Goal: Task Accomplishment & Management: Use online tool/utility

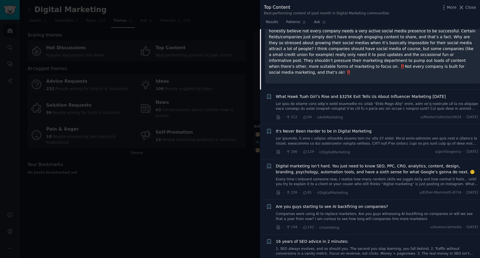
scroll to position [87, 0]
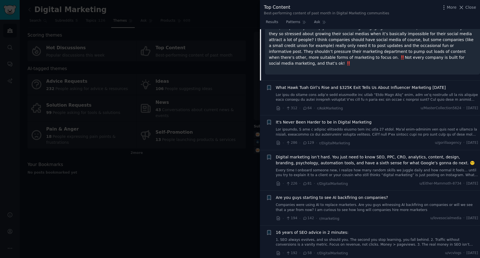
click at [305, 85] on span "What Hawk Tuah Girl’s Rise and $325K Exit Tells Us About Influencer Marketing […" at bounding box center [361, 88] width 170 height 6
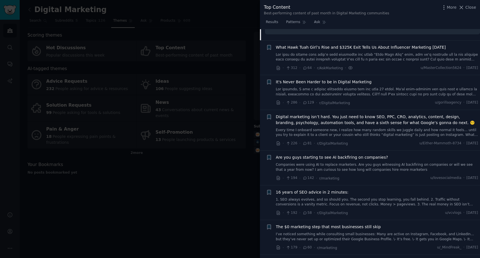
scroll to position [128, 0]
click at [309, 78] on span "It's Never Been Harder to be in Digital Marketing" at bounding box center [324, 81] width 96 height 6
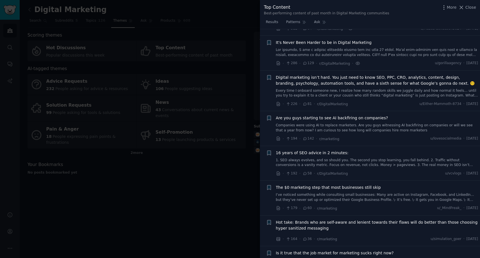
click at [316, 74] on span "Digital marketing isn’t hard. You just need to know SEO, PPC, CRO, analytics, c…" at bounding box center [377, 80] width 203 height 12
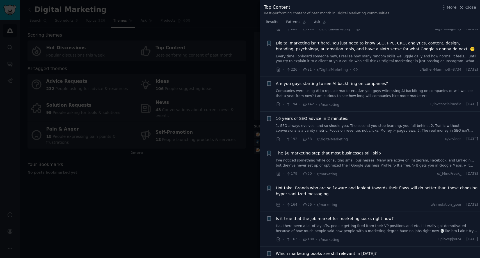
click at [314, 81] on span "Are you guys starting to see AI backfiring on companies?" at bounding box center [332, 84] width 112 height 6
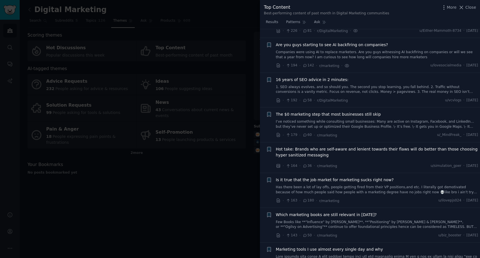
scroll to position [242, 0]
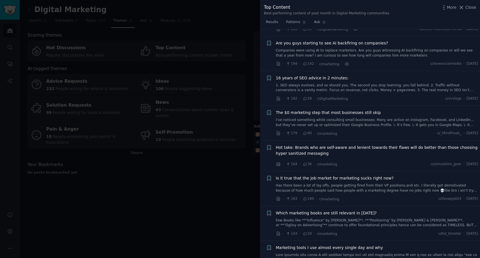
click at [313, 75] on span "16 years of SEO advice in 2 minutes:" at bounding box center [312, 78] width 73 height 6
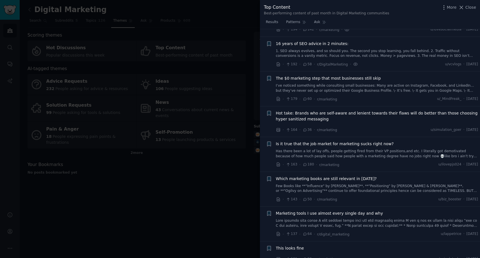
click at [306, 75] on span "The $0 marketing step that most businesses still skip" at bounding box center [328, 78] width 105 height 6
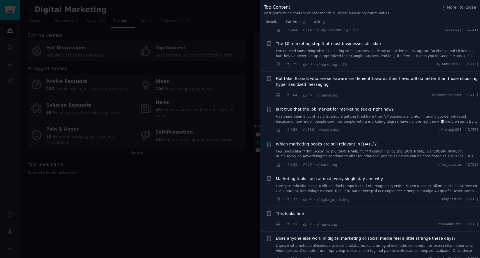
click at [308, 76] on span "Hot take: Brands who are self-aware and lenient towards their flaws will do bet…" at bounding box center [377, 82] width 203 height 12
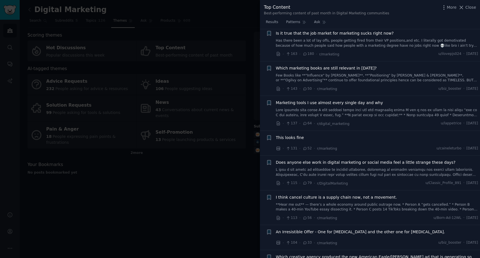
scroll to position [387, 0]
click at [336, 65] on span "Which marketing books are still relevant in [DATE]?" at bounding box center [326, 68] width 101 height 6
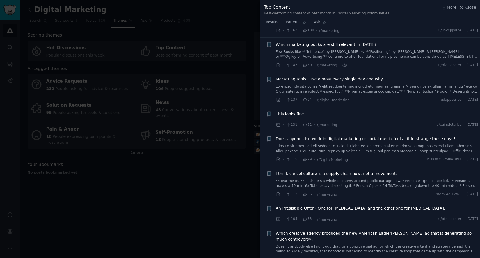
click at [324, 76] on span "Marketing tools I use almost every single day and why" at bounding box center [329, 79] width 107 height 6
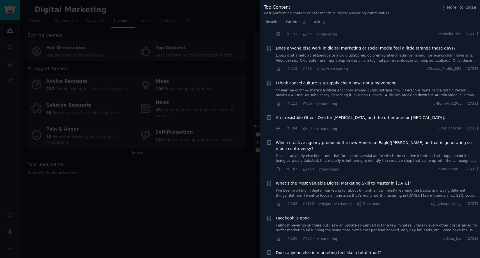
scroll to position [511, 0]
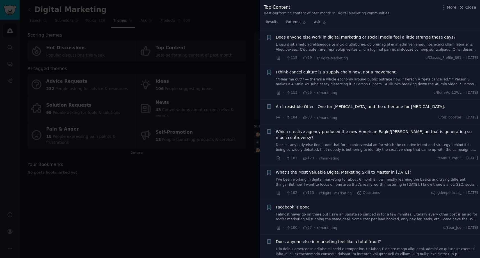
click at [337, 69] on span "I think cancel culture is a supply chain now, not a movement." at bounding box center [336, 72] width 121 height 6
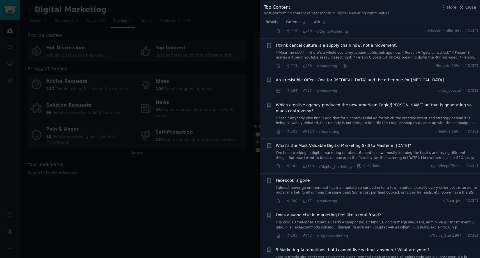
click at [344, 77] on span "An Irresistible Offer - One for [MEDICAL_DATA] and the other one for [MEDICAL_D…" at bounding box center [360, 80] width 169 height 6
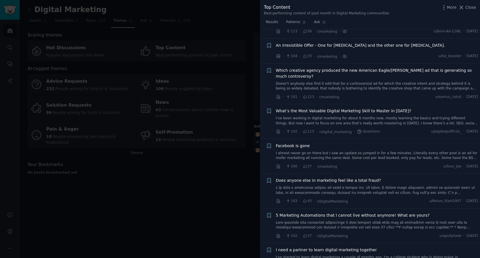
click at [341, 108] on span "What’s the Most Valuable Digital Marketing Skill to Master in [DATE]?" at bounding box center [343, 111] width 135 height 6
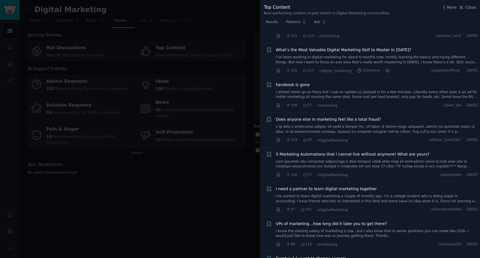
scroll to position [638, 0]
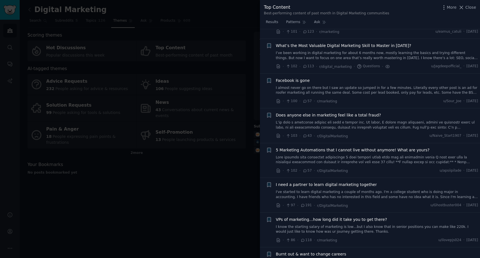
click at [294, 78] on span "Facebook is gone" at bounding box center [293, 81] width 34 height 6
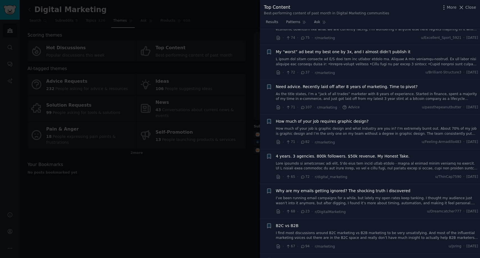
scroll to position [1052, 0]
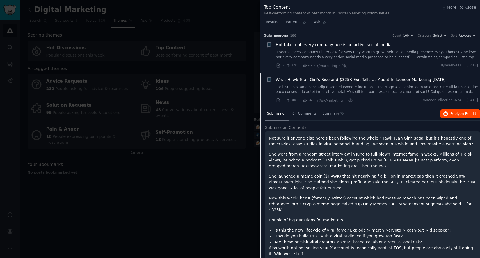
click at [455, 111] on span "Reply on Reddit" at bounding box center [464, 113] width 26 height 5
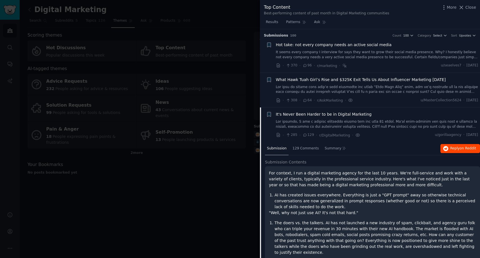
click at [454, 148] on span "Reply on Reddit" at bounding box center [464, 148] width 26 height 5
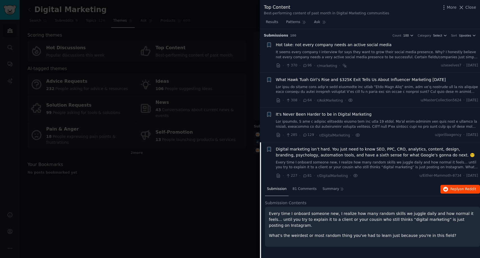
click at [454, 188] on span "Reply on Reddit" at bounding box center [464, 189] width 26 height 5
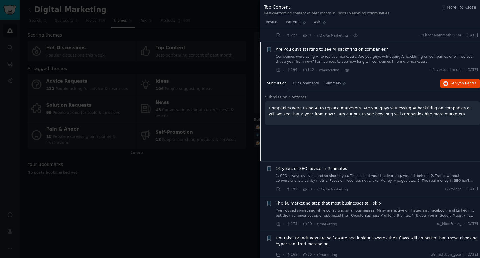
scroll to position [141, 0]
click at [452, 80] on span "Reply on Reddit" at bounding box center [464, 82] width 26 height 5
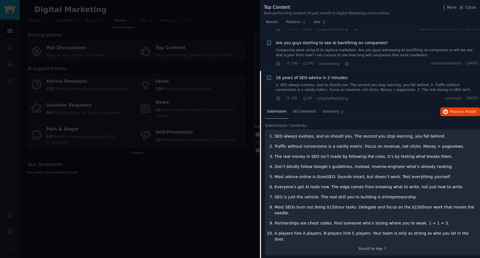
scroll to position [151, 0]
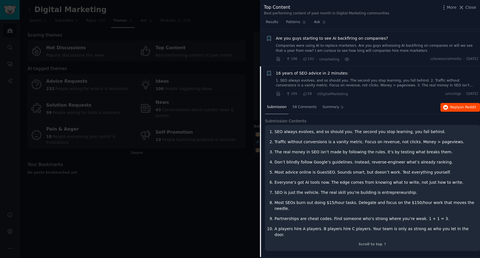
click at [463, 105] on span "on Reddit" at bounding box center [468, 107] width 16 height 4
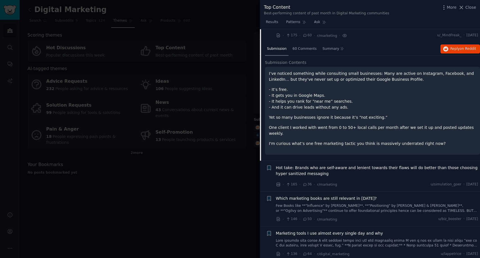
scroll to position [216, 0]
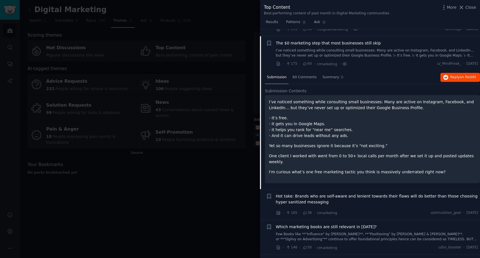
click at [462, 76] on span "on Reddit" at bounding box center [468, 77] width 16 height 4
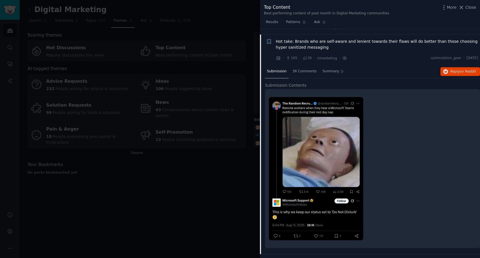
scroll to position [252, 0]
click at [458, 70] on span "Reply on Reddit" at bounding box center [464, 72] width 26 height 5
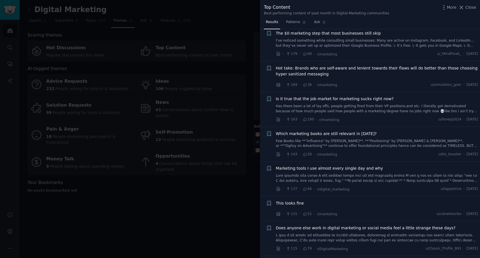
scroll to position [101, 0]
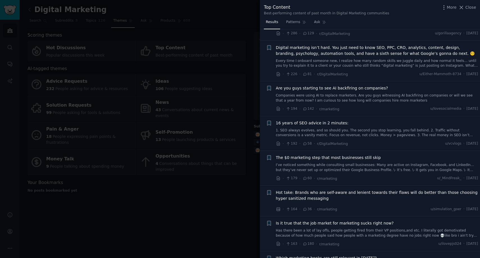
click at [183, 6] on div at bounding box center [240, 129] width 480 height 258
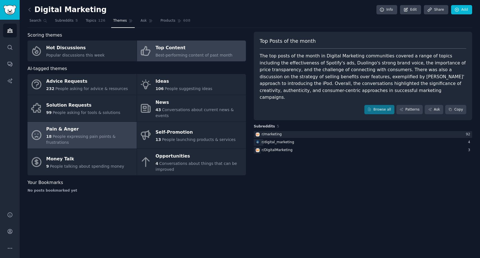
click at [98, 133] on div "18 People expressing pain points & frustrations" at bounding box center [90, 139] width 88 height 12
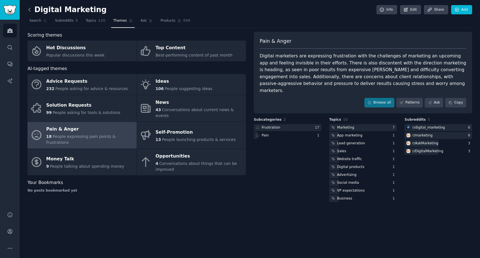
click at [29, 9] on icon at bounding box center [30, 10] width 6 height 6
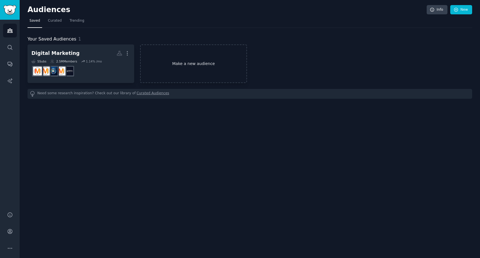
click at [189, 70] on link "Make a new audience" at bounding box center [193, 63] width 107 height 38
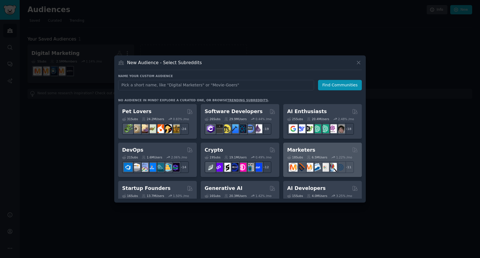
click at [298, 148] on h2 "Marketers" at bounding box center [301, 149] width 28 height 7
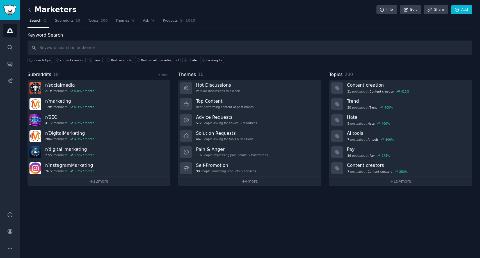
click at [30, 9] on icon at bounding box center [30, 10] width 6 height 6
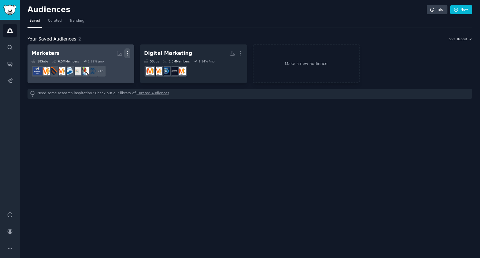
click at [128, 54] on icon "button" at bounding box center [127, 53] width 6 height 6
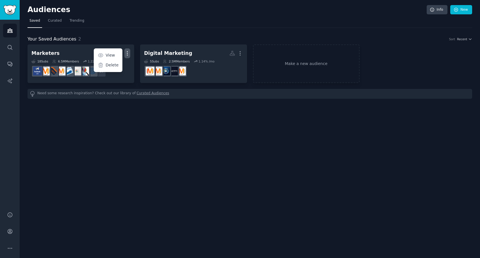
click at [162, 135] on div "Audiences Info New Saved Curated Trending Your Saved Audiences 2 Sort Recent Ma…" at bounding box center [250, 129] width 461 height 258
click at [311, 54] on link "Make a new audience" at bounding box center [306, 63] width 107 height 38
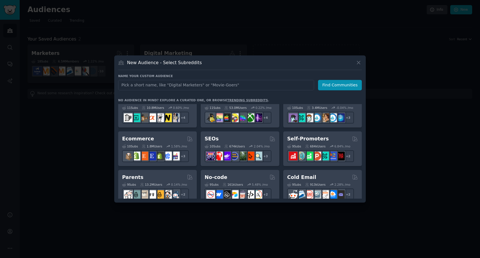
scroll to position [190, 0]
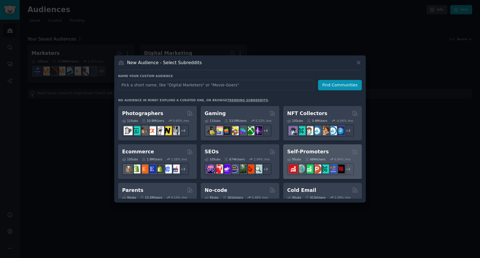
click at [308, 147] on div "Self-Promoters 9 Sub s 684k Users 6.84 % /mo + 2" at bounding box center [322, 161] width 79 height 35
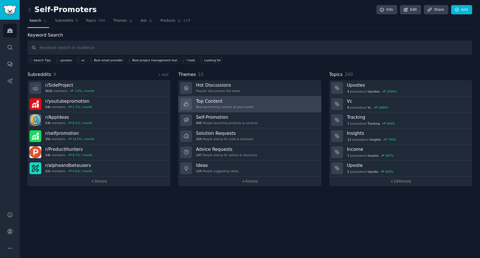
click at [256, 100] on link "Top Content Best-performing content of past month" at bounding box center [249, 104] width 143 height 16
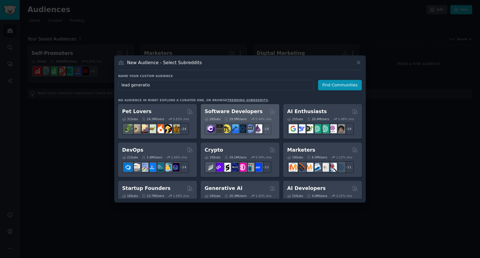
type input "lead generation"
click at [341, 85] on button "Find Communities" at bounding box center [340, 85] width 44 height 10
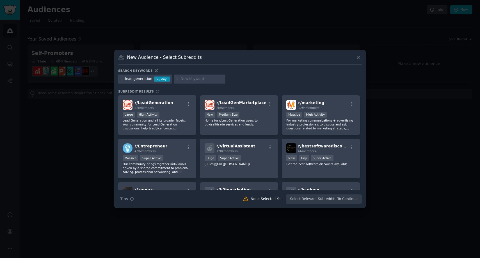
click at [359, 58] on icon at bounding box center [359, 57] width 6 height 6
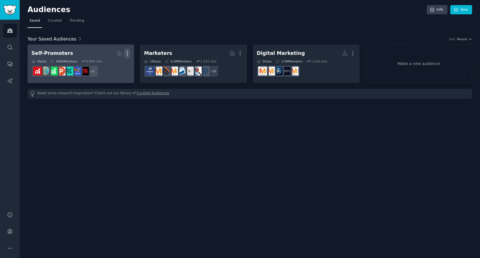
click at [128, 53] on icon "button" at bounding box center [127, 53] width 6 height 6
click at [115, 67] on p "Delete" at bounding box center [112, 65] width 13 height 6
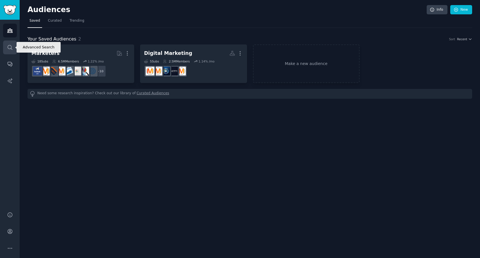
click at [11, 51] on link "Search" at bounding box center [10, 47] width 14 height 14
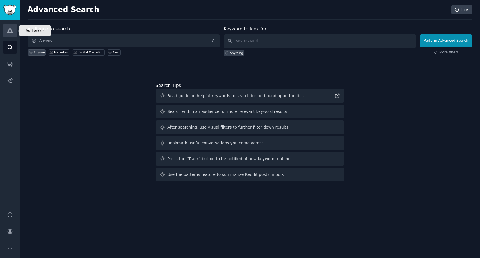
click at [9, 34] on link "Audiences" at bounding box center [10, 31] width 14 height 14
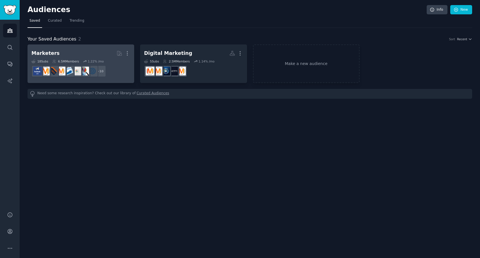
click at [85, 48] on h2 "Marketers More" at bounding box center [80, 53] width 99 height 10
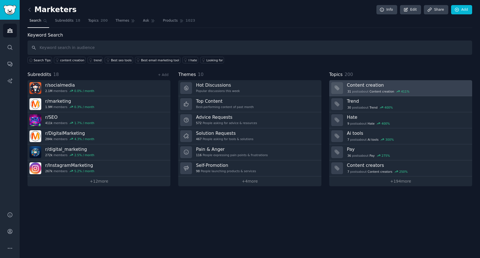
click at [397, 83] on h3 "Content creation" at bounding box center [407, 85] width 121 height 6
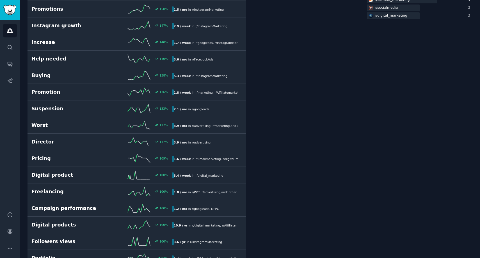
scroll to position [191, 0]
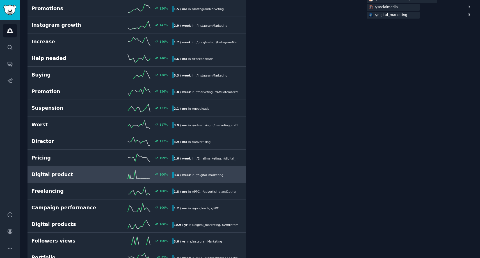
click at [42, 176] on h2 "Digital product" at bounding box center [66, 174] width 70 height 7
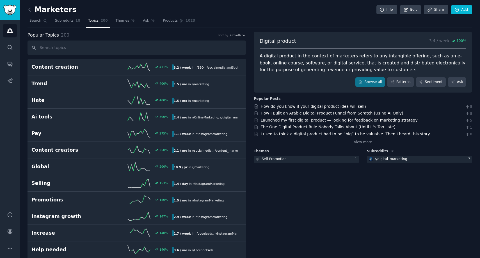
click at [12, 10] on img "Sidebar" at bounding box center [9, 10] width 13 height 10
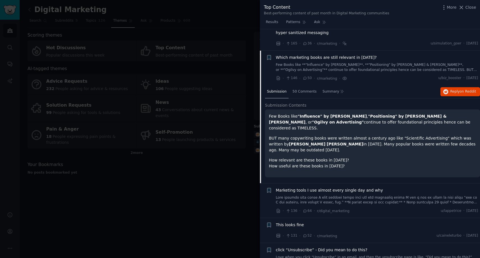
scroll to position [268, 0]
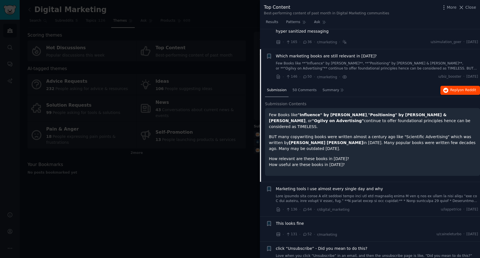
click at [458, 88] on span "Reply on Reddit" at bounding box center [464, 90] width 26 height 5
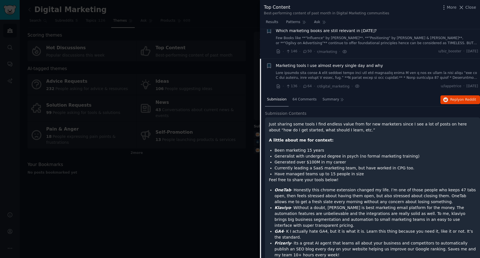
scroll to position [295, 0]
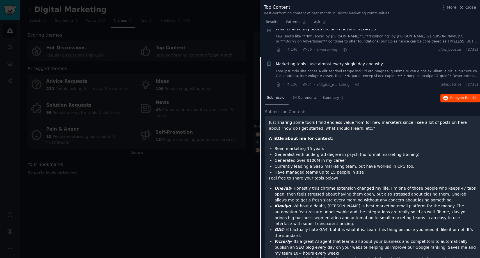
click at [462, 96] on span "on Reddit" at bounding box center [468, 98] width 16 height 4
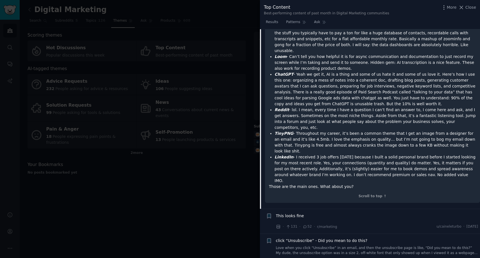
scroll to position [629, 0]
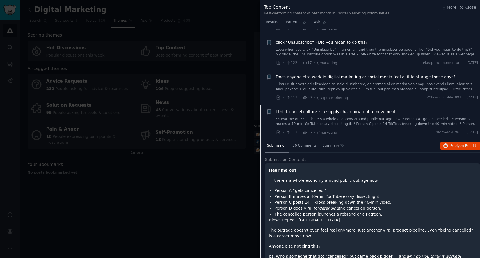
scroll to position [380, 0]
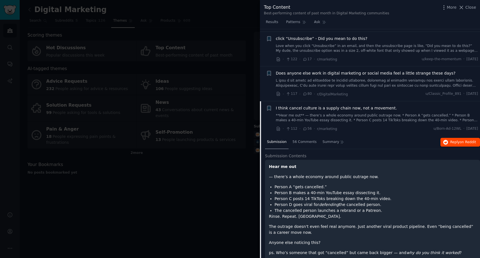
click at [451, 140] on span "Reply on Reddit" at bounding box center [464, 142] width 26 height 5
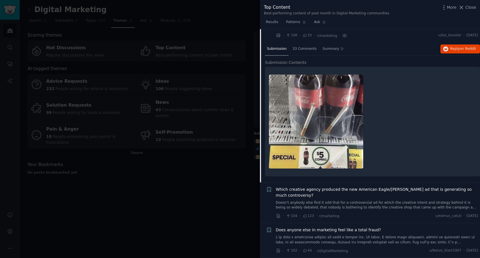
scroll to position [494, 0]
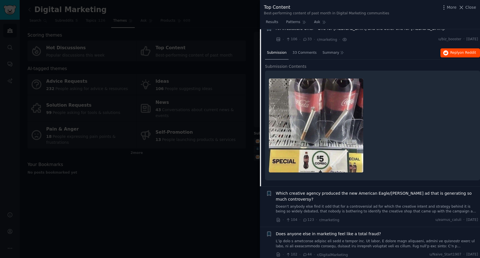
click at [466, 51] on span "on Reddit" at bounding box center [468, 53] width 16 height 4
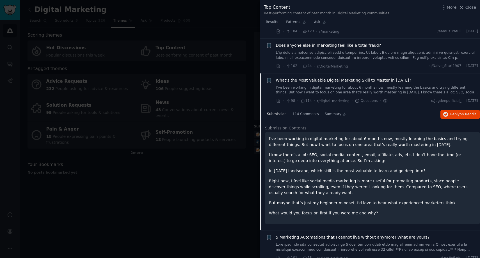
scroll to position [555, 0]
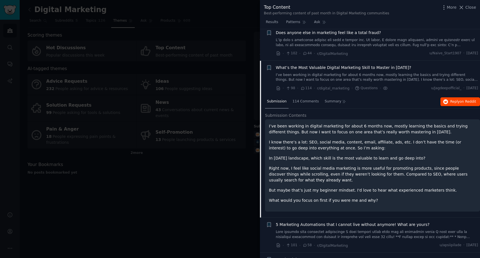
click at [458, 99] on span "Reply on Reddit" at bounding box center [464, 101] width 26 height 5
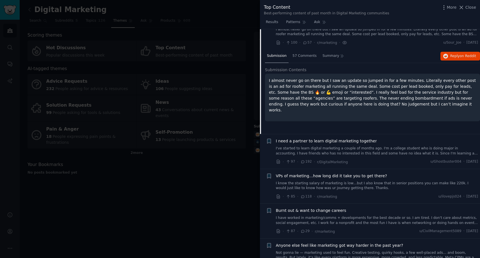
scroll to position [677, 0]
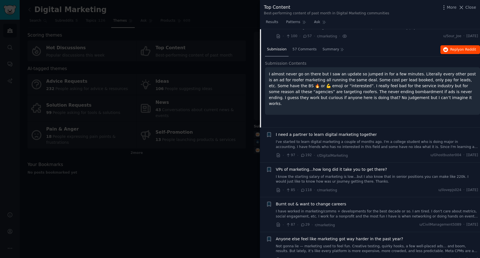
click at [469, 47] on span "on Reddit" at bounding box center [468, 49] width 16 height 4
